Goal: Task Accomplishment & Management: Complete application form

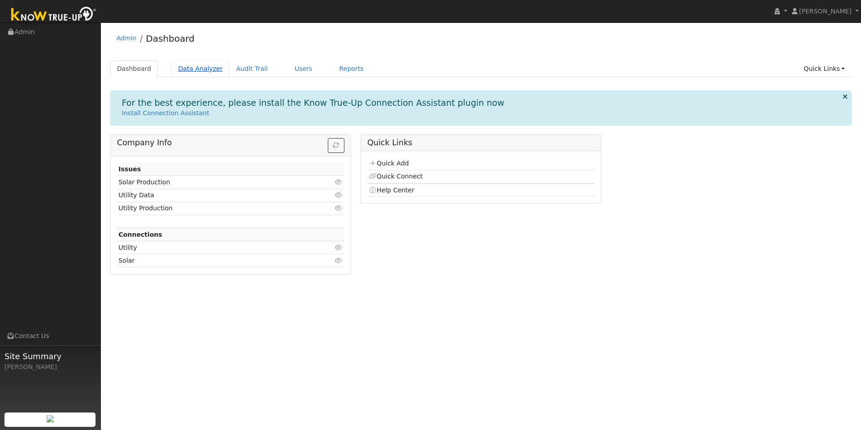
click at [184, 69] on link "Data Analyzer" at bounding box center [200, 69] width 58 height 17
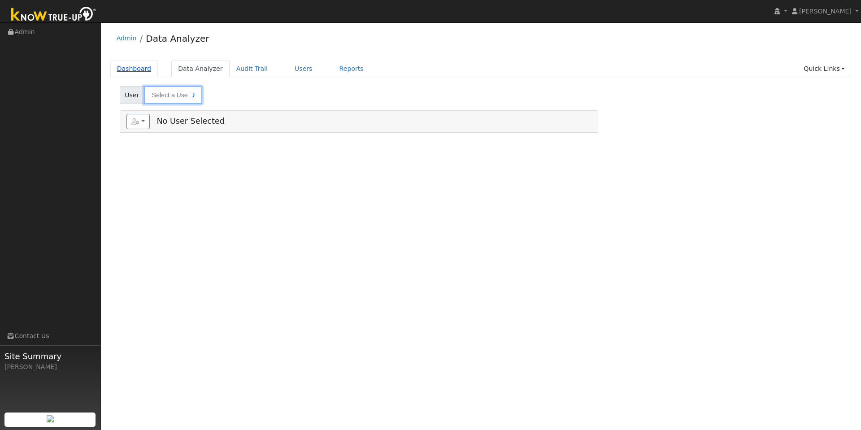
type input "[PERSON_NAME]"
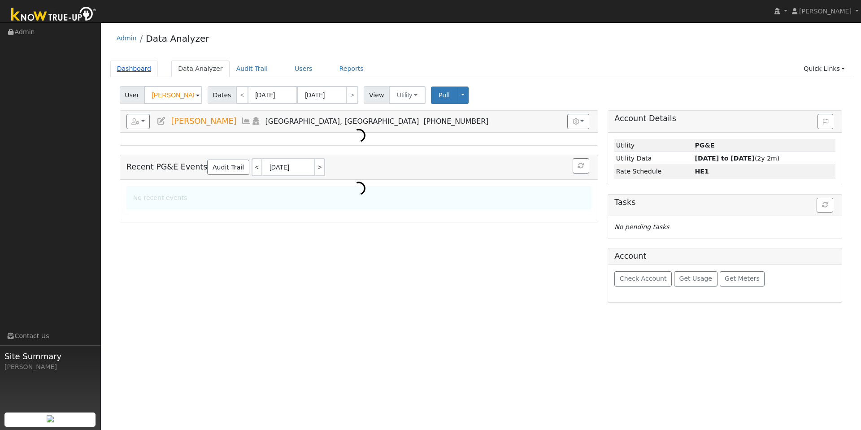
click at [126, 73] on link "Dashboard" at bounding box center [134, 69] width 48 height 17
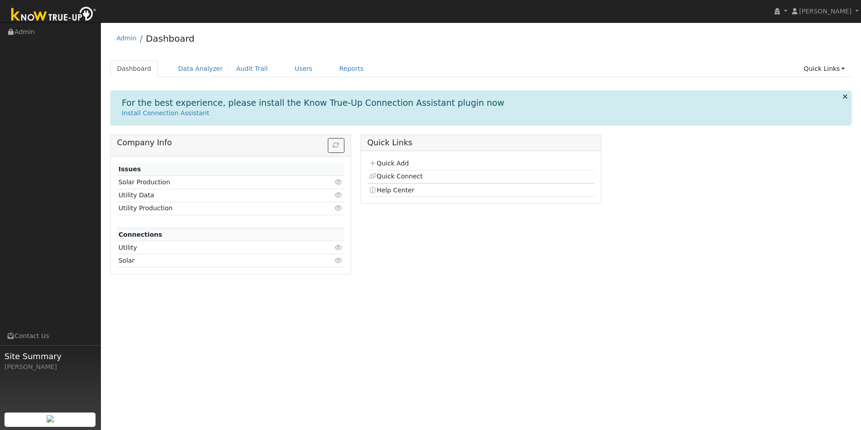
click at [388, 159] on td "Quick Add" at bounding box center [480, 163] width 227 height 13
click at [387, 163] on link "Quick Add" at bounding box center [389, 163] width 40 height 7
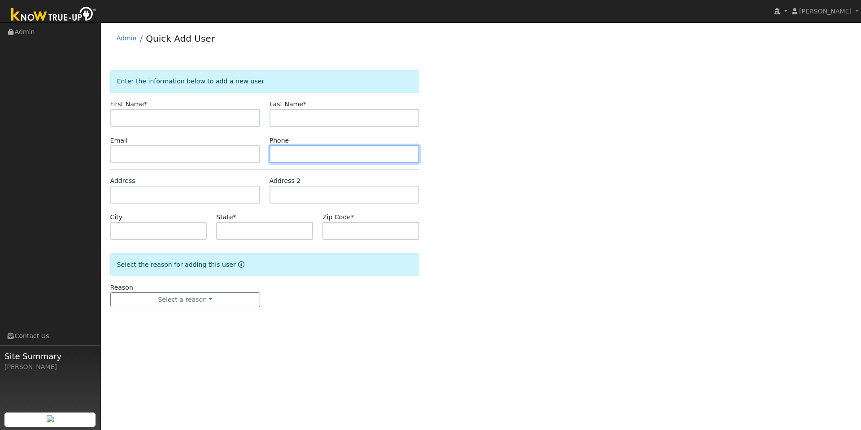
click at [300, 148] on input "text" at bounding box center [344, 154] width 150 height 18
paste input "[PHONE_NUMBER]"
type input "[PHONE_NUMBER]"
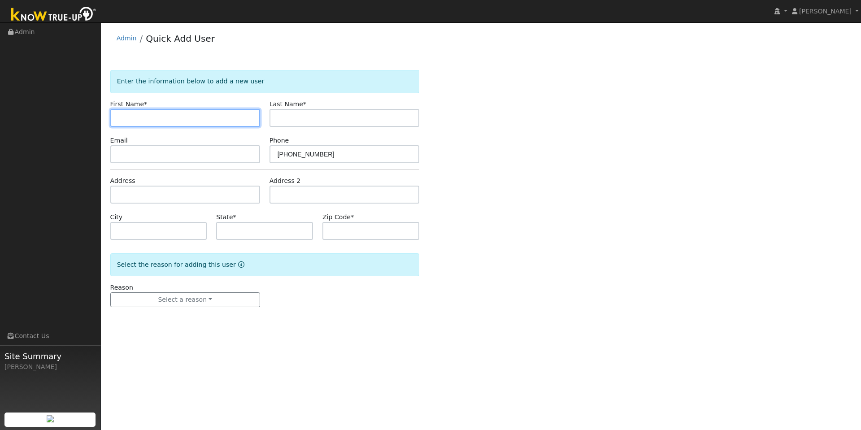
click at [194, 120] on input "text" at bounding box center [185, 118] width 150 height 18
paste input "Dev"
type input "Dev"
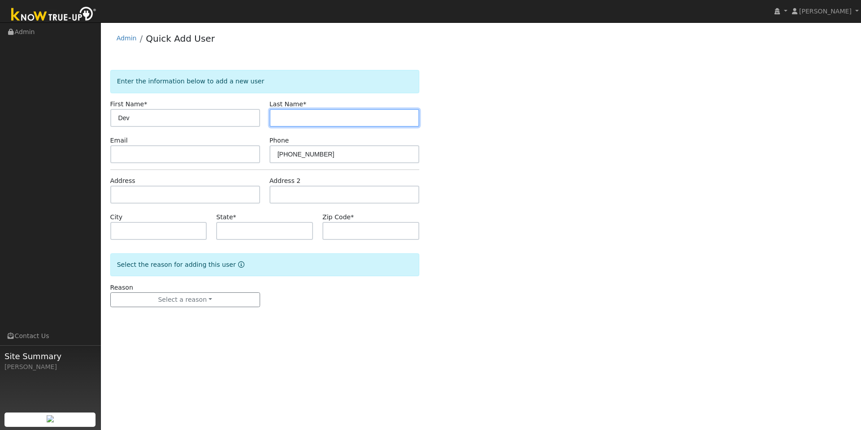
click at [284, 116] on input "text" at bounding box center [344, 118] width 150 height 18
paste input "[PERSON_NAME]"
type input "[PERSON_NAME]"
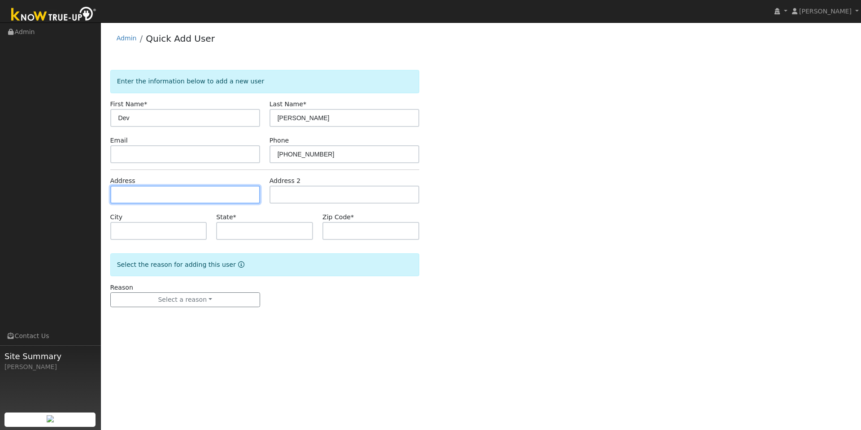
click at [141, 190] on input "text" at bounding box center [185, 195] width 150 height 18
paste input "[STREET_ADDRESS]"
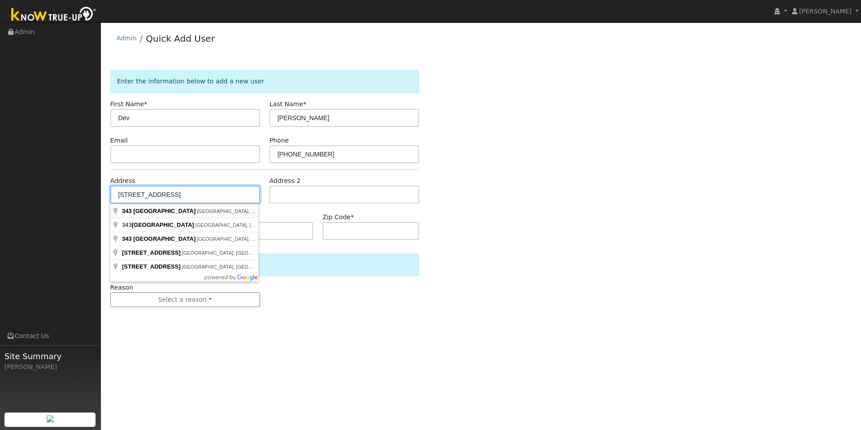
type input "[STREET_ADDRESS]"
type input "[GEOGRAPHIC_DATA]"
type input "CA"
type input "95688"
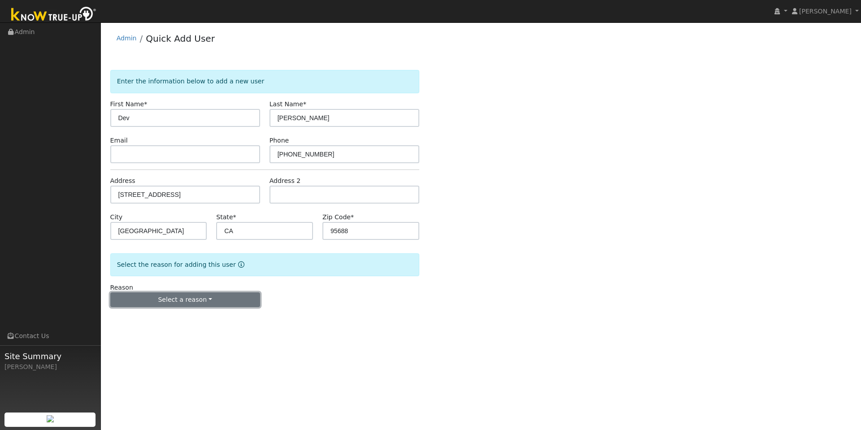
click at [176, 307] on button "Select a reason" at bounding box center [185, 299] width 150 height 15
click at [166, 319] on link "New lead" at bounding box center [160, 318] width 99 height 13
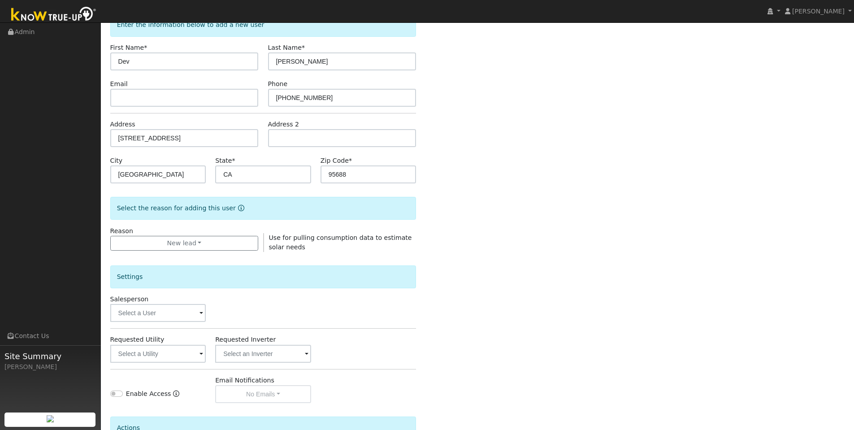
scroll to position [120, 0]
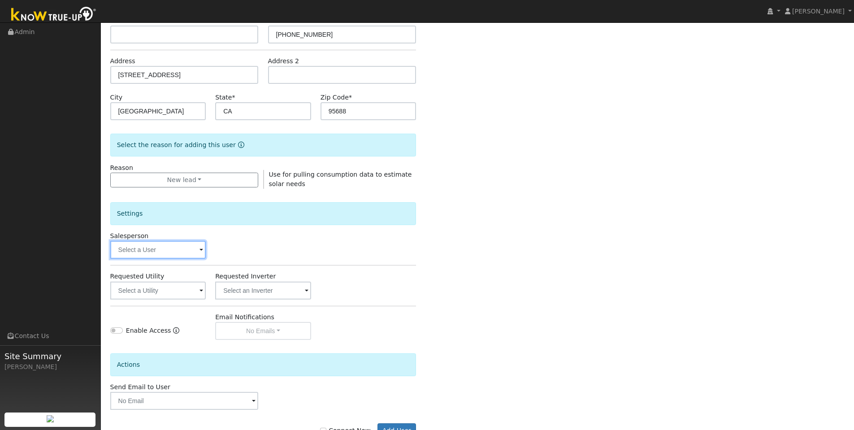
click at [158, 249] on input "text" at bounding box center [158, 250] width 96 height 18
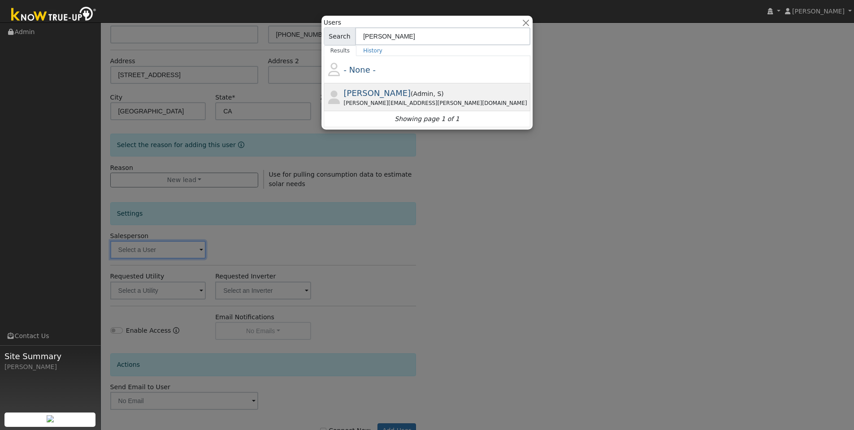
type input "jon"
click at [394, 94] on span "Jon Landsman" at bounding box center [377, 92] width 67 height 9
type input "Jon Landsman"
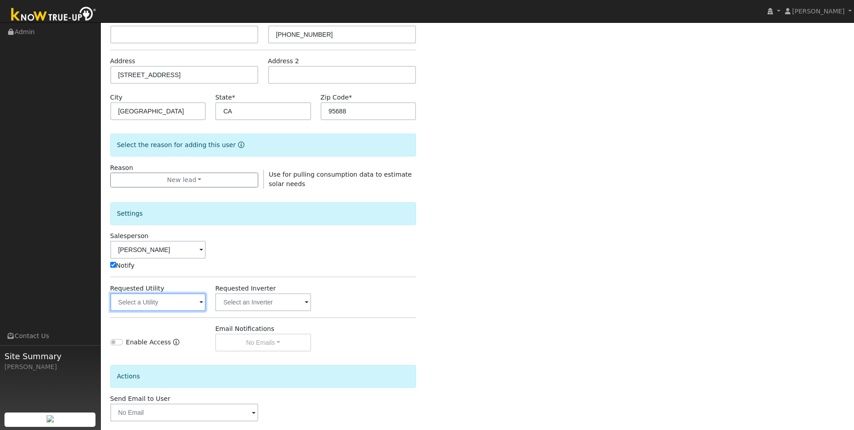
click at [187, 302] on input "text" at bounding box center [158, 302] width 96 height 18
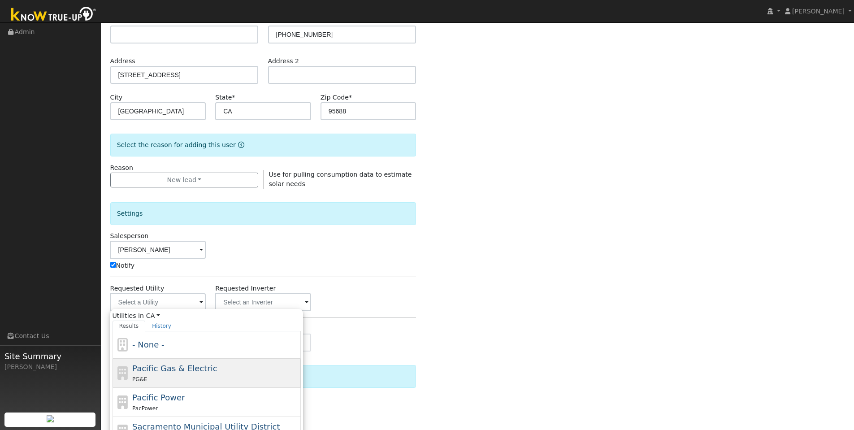
click at [169, 370] on span "Pacific Gas & Electric" at bounding box center [174, 368] width 85 height 9
type input "Pacific Gas & Electric"
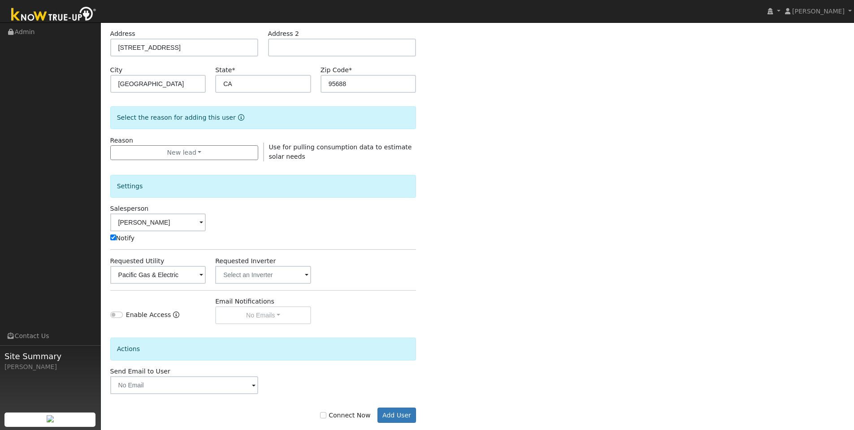
scroll to position [162, 0]
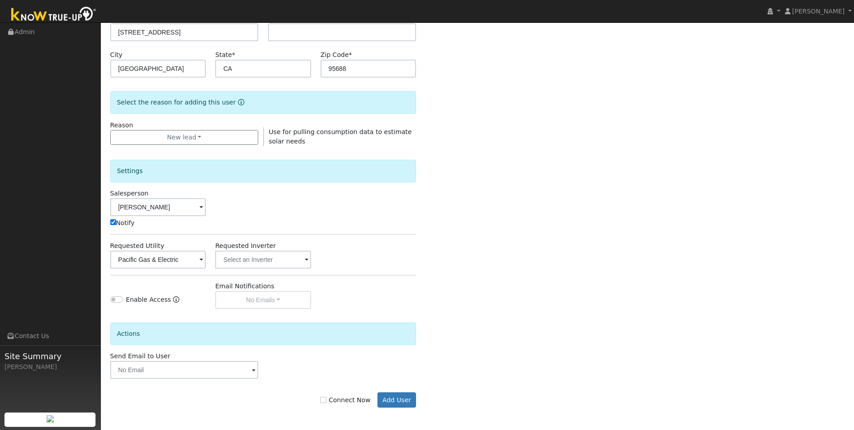
click at [346, 402] on label "Connect Now" at bounding box center [345, 399] width 50 height 9
click at [326, 402] on input "Connect Now" at bounding box center [323, 400] width 6 height 6
checkbox input "true"
click at [404, 402] on button "Add User" at bounding box center [397, 399] width 39 height 15
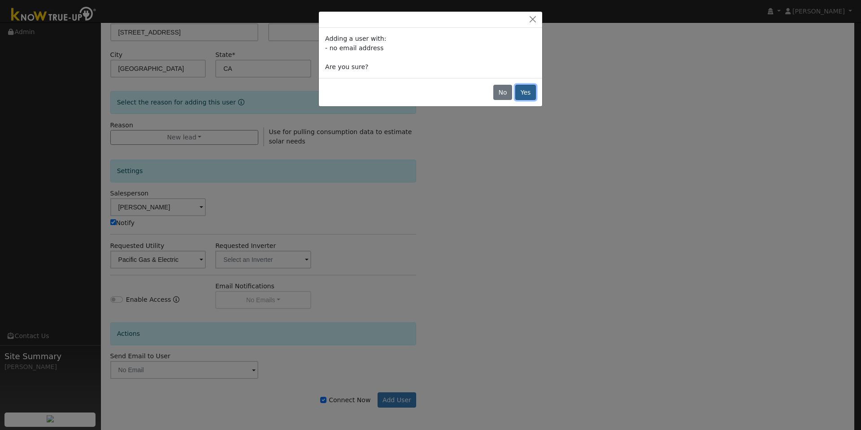
click at [521, 91] on button "Yes" at bounding box center [525, 92] width 21 height 15
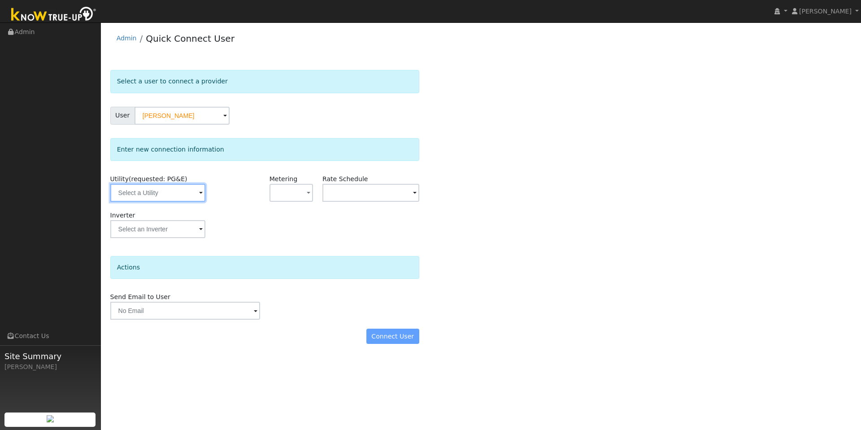
click at [159, 194] on input "text" at bounding box center [157, 193] width 95 height 18
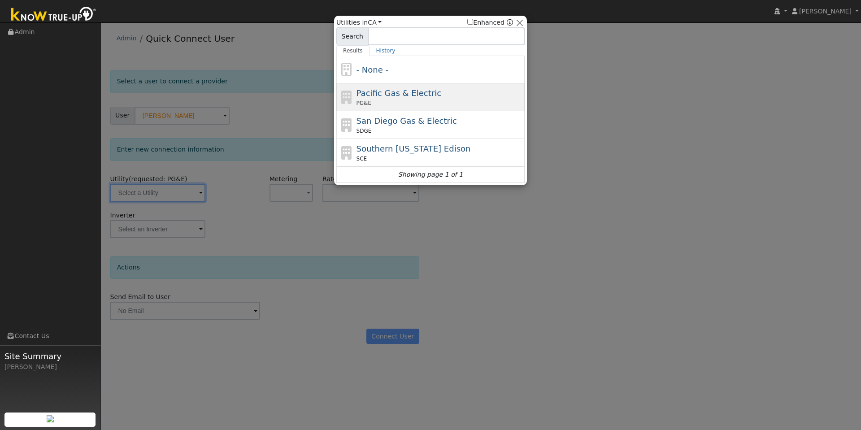
click at [400, 94] on span "Pacific Gas & Electric" at bounding box center [398, 92] width 85 height 9
type input "PG&E"
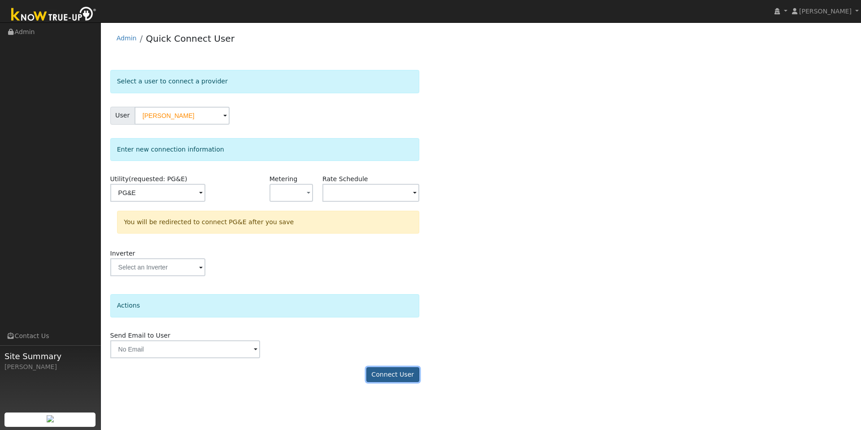
click at [402, 376] on button "Connect User" at bounding box center [392, 374] width 53 height 15
